Goal: Task Accomplishment & Management: Manage account settings

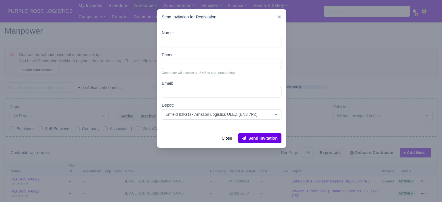
select select "25"
select select "1"
click at [280, 18] on icon at bounding box center [279, 17] width 3 height 3
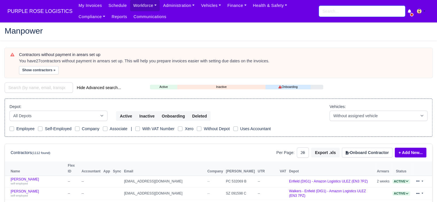
click at [336, 13] on input "search" at bounding box center [362, 11] width 86 height 11
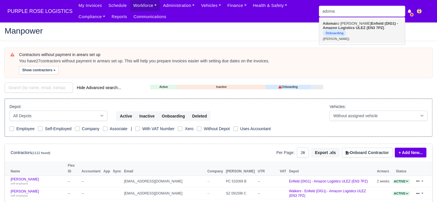
click at [347, 25] on link "Adoma ko Obeng Enfield (DIG1) - Amazon Logistics ULEZ (EN3 7PZ) Onboarding (Ado…" at bounding box center [363, 31] width 86 height 24
type input "[PERSON_NAME]"
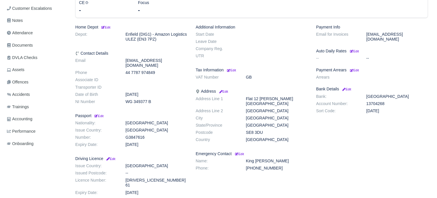
scroll to position [115, 0]
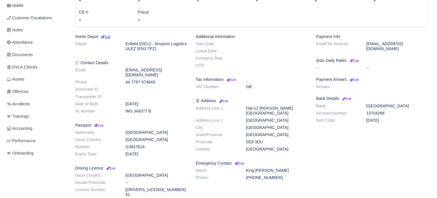
click at [109, 36] on small "Edit" at bounding box center [106, 36] width 10 height 3
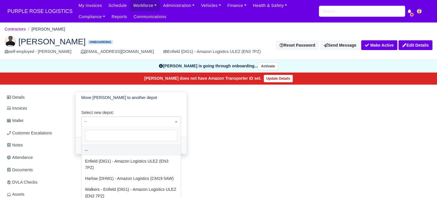
drag, startPoint x: 144, startPoint y: 120, endPoint x: 132, endPoint y: 145, distance: 27.7
click at [143, 120] on span "--" at bounding box center [131, 121] width 99 height 7
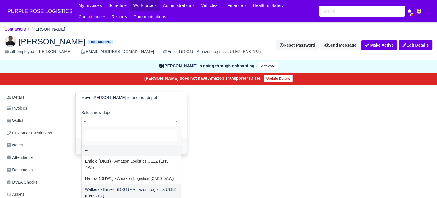
select select "5"
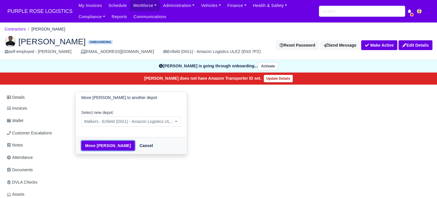
click at [104, 146] on button "Move Adomako Obeng" at bounding box center [107, 146] width 53 height 10
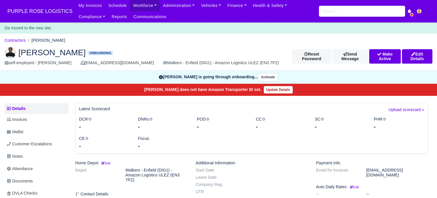
scroll to position [58, 0]
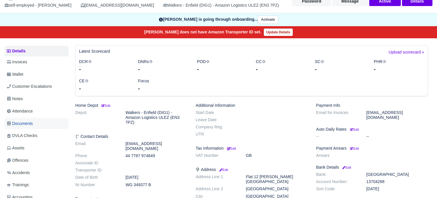
click at [26, 123] on span "Documents" at bounding box center [20, 123] width 26 height 7
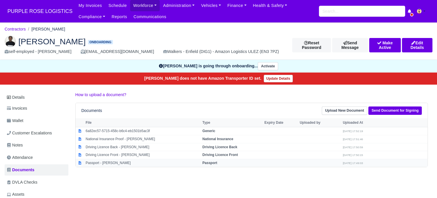
click at [212, 159] on td "Passport" at bounding box center [232, 163] width 62 height 8
select select "passport"
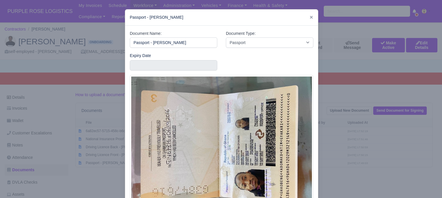
click at [342, 113] on div at bounding box center [221, 99] width 442 height 198
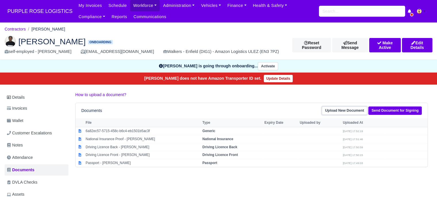
click at [341, 109] on link "Upload New Document" at bounding box center [344, 110] width 45 height 8
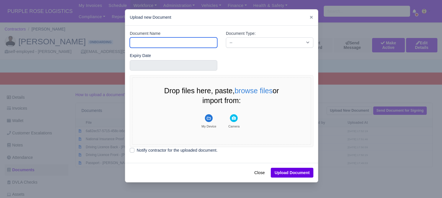
click at [178, 41] on input "Document Name" at bounding box center [173, 42] width 87 height 10
type input "RTW"
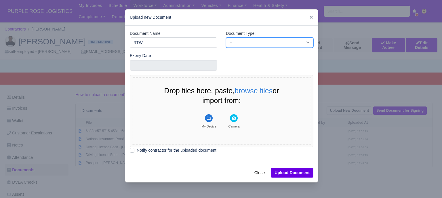
click at [242, 42] on select "-- Accounting Engagement Letter Age Verification Confirmation Background Check …" at bounding box center [269, 42] width 87 height 10
select select "right-to-work"
click at [226, 37] on select "-- Accounting Engagement Letter Age Verification Confirmation Background Check …" at bounding box center [269, 42] width 87 height 10
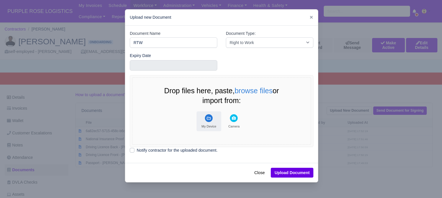
click at [208, 116] on rect "File Uploader" at bounding box center [209, 118] width 8 height 8
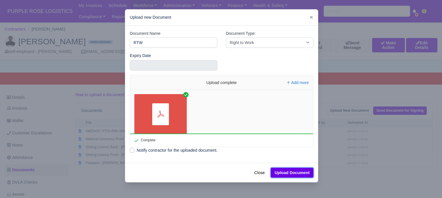
click at [291, 173] on button "Upload Document" at bounding box center [292, 173] width 43 height 10
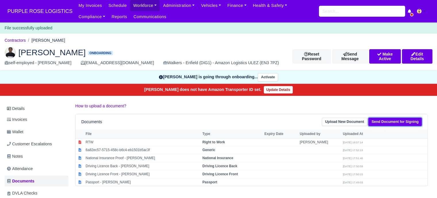
click at [398, 123] on link "Send Document for Signing" at bounding box center [395, 122] width 53 height 8
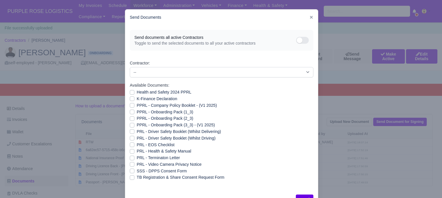
drag, startPoint x: 129, startPoint y: 92, endPoint x: 131, endPoint y: 98, distance: 5.7
click at [137, 93] on label "Health and Safety 2024 PPRL" at bounding box center [164, 92] width 55 height 7
click at [130, 93] on input "Health and Safety 2024 PPRL" at bounding box center [132, 91] width 5 height 5
checkbox input "true"
drag, startPoint x: 131, startPoint y: 101, endPoint x: 129, endPoint y: 106, distance: 5.3
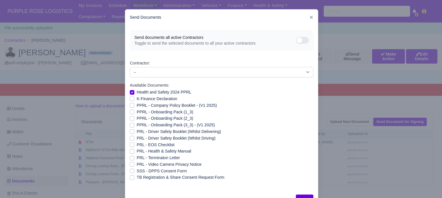
click at [137, 101] on label "K-Finance Declaration" at bounding box center [157, 98] width 41 height 7
click at [131, 100] on input "K-Finance Declaration" at bounding box center [132, 97] width 5 height 5
checkbox input "true"
drag, startPoint x: 129, startPoint y: 107, endPoint x: 130, endPoint y: 111, distance: 4.6
click at [137, 107] on label "PPRL - Company Policy Booklet - (V1 2025)" at bounding box center [177, 105] width 80 height 7
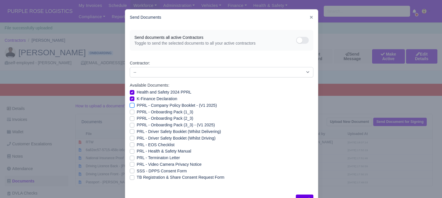
click at [130, 107] on input "PPRL - Company Policy Booklet - (V1 2025)" at bounding box center [132, 104] width 5 height 5
checkbox input "true"
drag, startPoint x: 130, startPoint y: 113, endPoint x: 130, endPoint y: 116, distance: 3.8
click at [137, 113] on label "PPRL - Onboarding Pack (1_3)" at bounding box center [165, 112] width 56 height 7
click at [130, 113] on input "PPRL - Onboarding Pack (1_3)" at bounding box center [132, 111] width 5 height 5
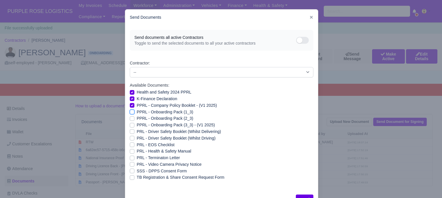
checkbox input "true"
click at [137, 119] on label "PPRL - Onboarding Pack (2_3)" at bounding box center [165, 118] width 56 height 7
click at [130, 119] on input "PPRL - Onboarding Pack (2_3)" at bounding box center [132, 117] width 5 height 5
checkbox input "true"
drag, startPoint x: 130, startPoint y: 125, endPoint x: 131, endPoint y: 135, distance: 10.7
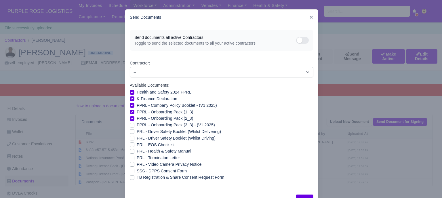
click at [137, 125] on label "PPRL - Onboarding Pack (3_3) - (V1 2025)" at bounding box center [176, 125] width 78 height 7
click at [130, 125] on input "PPRL - Onboarding Pack (3_3) - (V1 2025)" at bounding box center [132, 124] width 5 height 5
checkbox input "true"
click at [137, 151] on label "PRL - Health & Safety Manual" at bounding box center [164, 151] width 54 height 7
click at [131, 151] on input "PRL - Health & Safety Manual" at bounding box center [132, 150] width 5 height 5
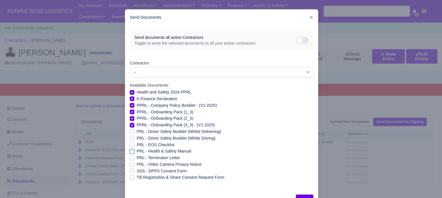
checkbox input "true"
click at [137, 165] on label "PRL - Video Camera Privacy Notice" at bounding box center [169, 164] width 65 height 7
click at [130, 165] on input "PRL - Video Camera Privacy Notice" at bounding box center [132, 163] width 5 height 5
checkbox input "true"
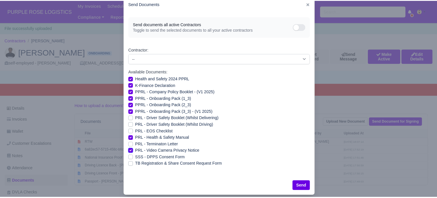
scroll to position [21, 0]
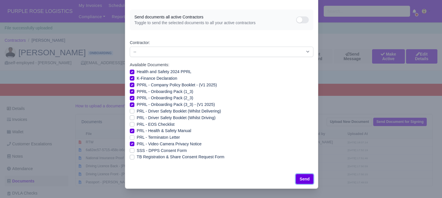
click at [305, 179] on button "Send" at bounding box center [305, 179] width 18 height 10
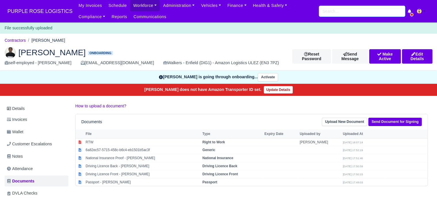
click at [329, 16] on div "My Invoices Schedule Workforce Manpower Expiring Documents Leave Requests Daily…" at bounding box center [254, 11] width 358 height 22
click at [329, 12] on input "search" at bounding box center [362, 11] width 86 height 11
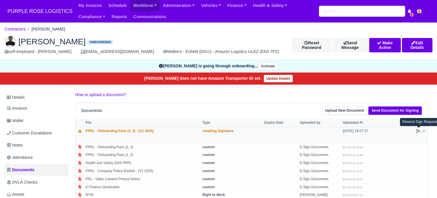
click at [418, 131] on icon at bounding box center [418, 131] width 5 height 5
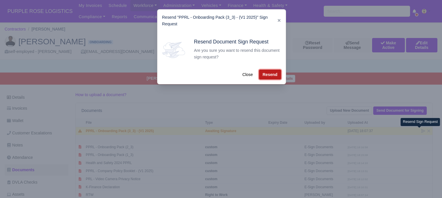
click at [271, 73] on button "Resend" at bounding box center [270, 75] width 22 height 10
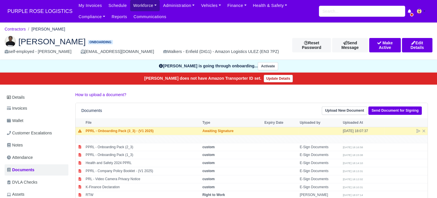
click at [144, 7] on link "Workforce" at bounding box center [145, 5] width 30 height 11
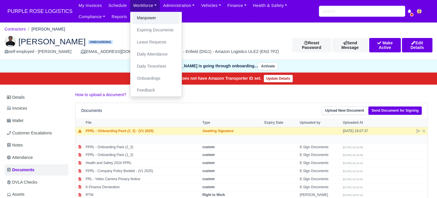
drag, startPoint x: 137, startPoint y: 20, endPoint x: 170, endPoint y: 32, distance: 34.9
click at [137, 20] on link "Manpower" at bounding box center [156, 18] width 47 height 12
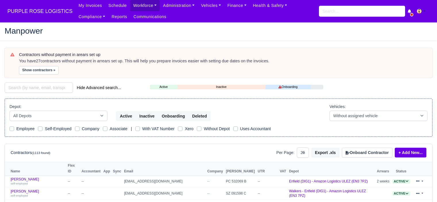
select select "25"
click at [376, 154] on button "Onboard Contractor" at bounding box center [367, 153] width 51 height 10
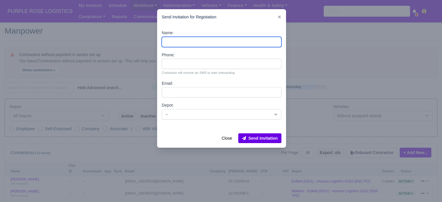
click at [201, 41] on input "Name:" at bounding box center [222, 42] width 120 height 10
paste input "[PERSON_NAME]"
type input "[PERSON_NAME]"
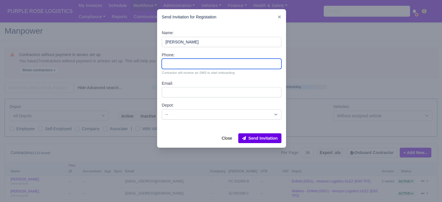
drag, startPoint x: 189, startPoint y: 60, endPoint x: 193, endPoint y: 64, distance: 6.1
click at [189, 60] on input "Phone:" at bounding box center [222, 64] width 120 height 10
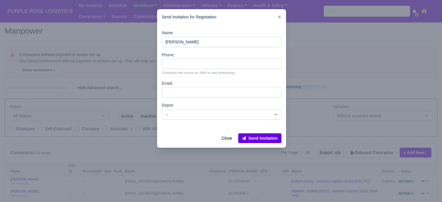
drag, startPoint x: 191, startPoint y: 70, endPoint x: 191, endPoint y: 66, distance: 4.0
click at [191, 70] on small "Contractor will receive an SMS to start onboarding" at bounding box center [222, 72] width 120 height 5
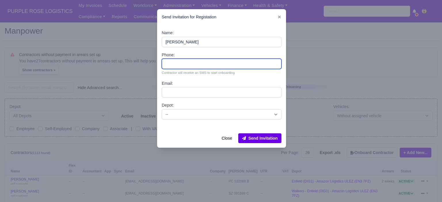
click at [191, 65] on input "Phone:" at bounding box center [222, 64] width 120 height 10
paste input "44 7856 514250"
type input "44 7856 514250"
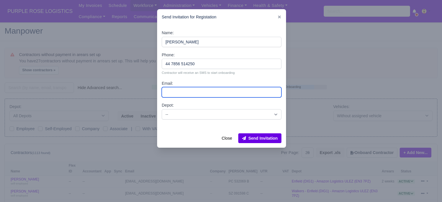
click at [193, 94] on input "Email:" at bounding box center [222, 92] width 120 height 10
paste input "[EMAIL_ADDRESS][DOMAIN_NAME]"
type input "[EMAIL_ADDRESS][DOMAIN_NAME]"
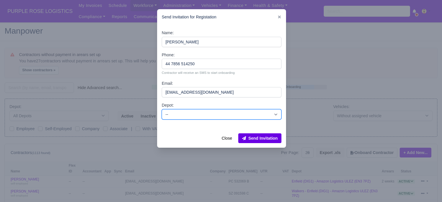
click at [195, 119] on select "-- Enfield (DIG1) - Amazon Logistics ULEZ (EN3 7PZ) Harlow (DHW1) - Amazon Logi…" at bounding box center [222, 114] width 120 height 10
select select "5"
click at [162, 109] on select "-- Enfield (DIG1) - Amazon Logistics ULEZ (EN3 7PZ) Harlow (DHW1) - Amazon Logi…" at bounding box center [222, 114] width 120 height 10
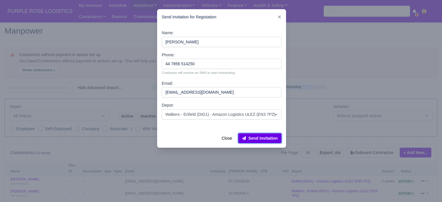
click at [266, 142] on button "Send Invitation" at bounding box center [259, 138] width 43 height 10
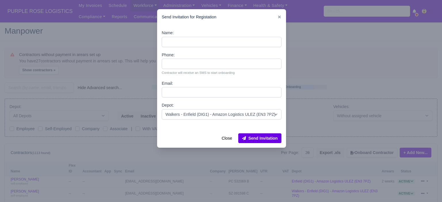
click at [116, 34] on div at bounding box center [221, 101] width 442 height 202
